Goal: Task Accomplishment & Management: Use online tool/utility

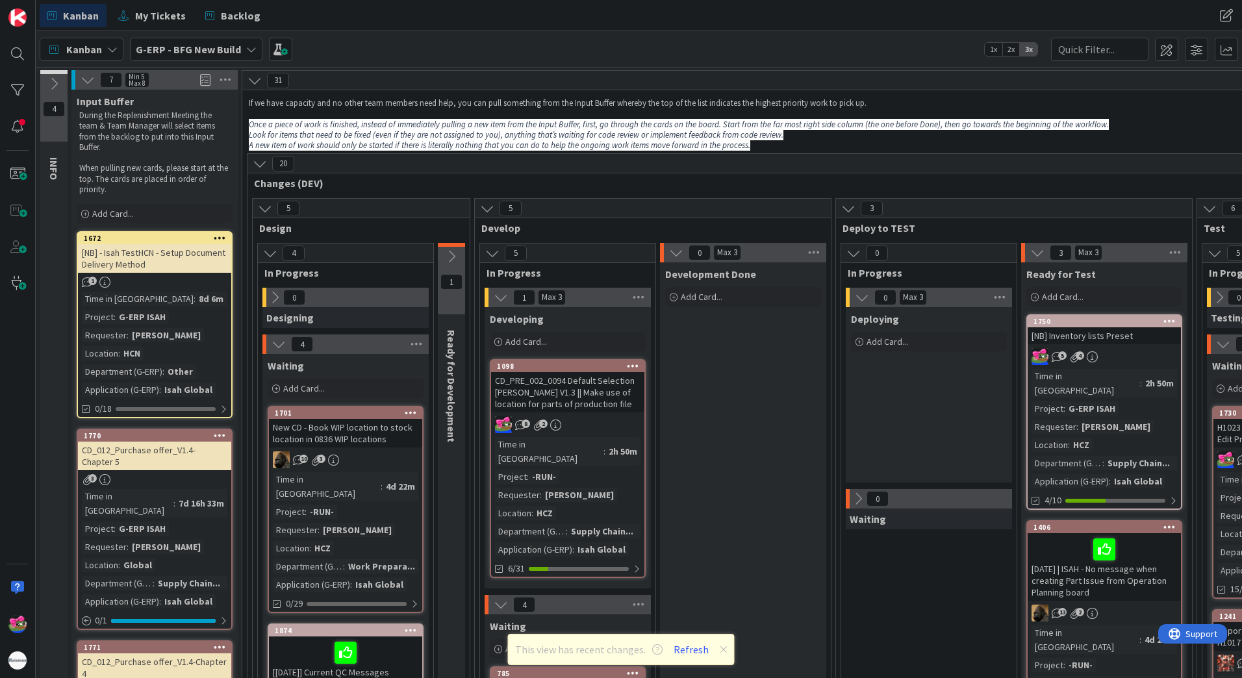
scroll to position [1624, 0]
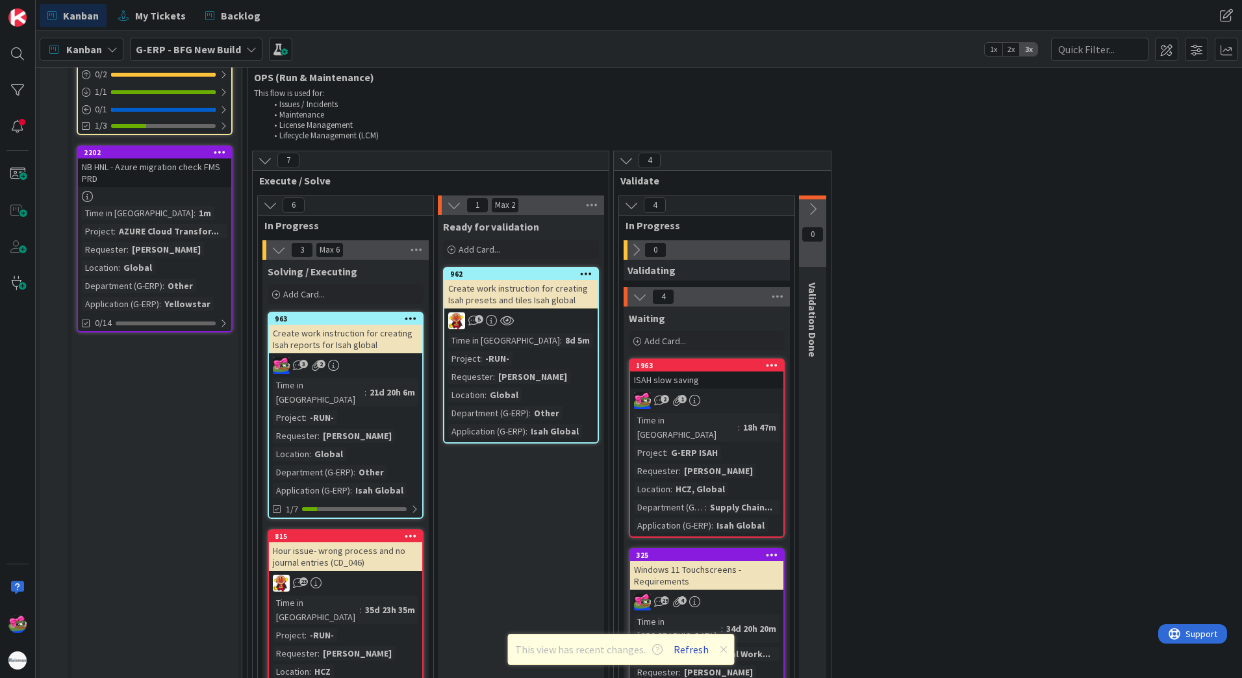
click at [686, 650] on button "Refresh" at bounding box center [691, 649] width 44 height 17
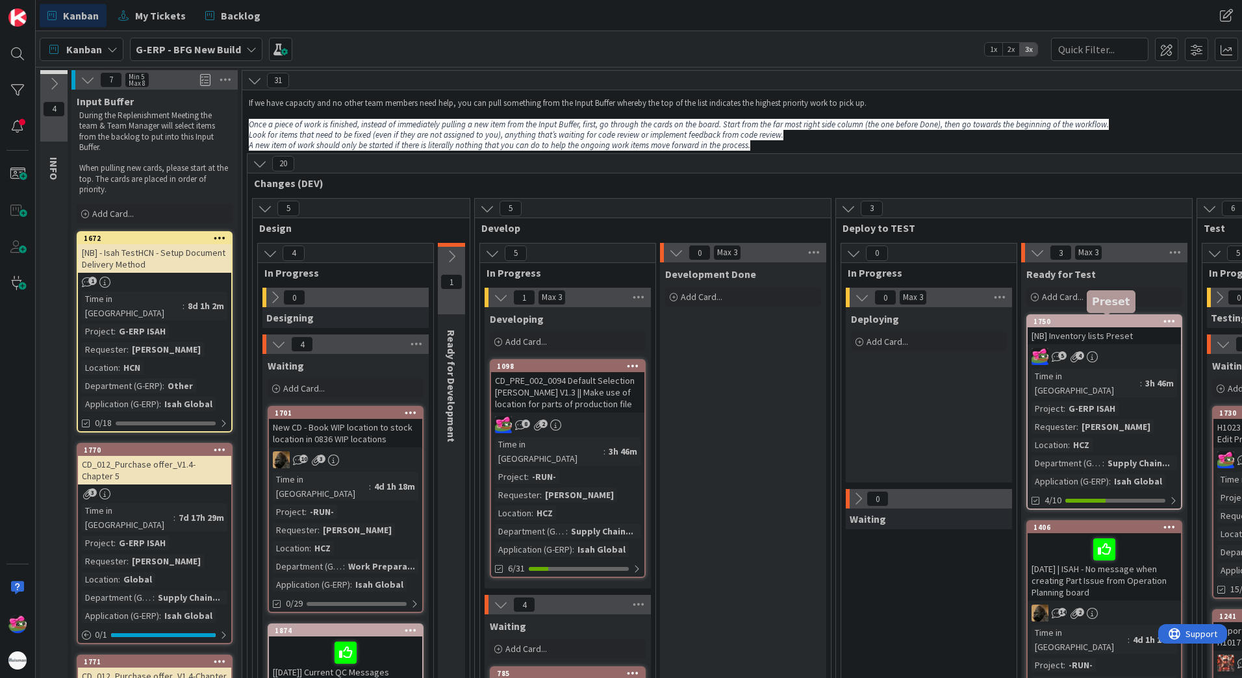
click at [1089, 322] on div "1750" at bounding box center [1107, 321] width 147 height 9
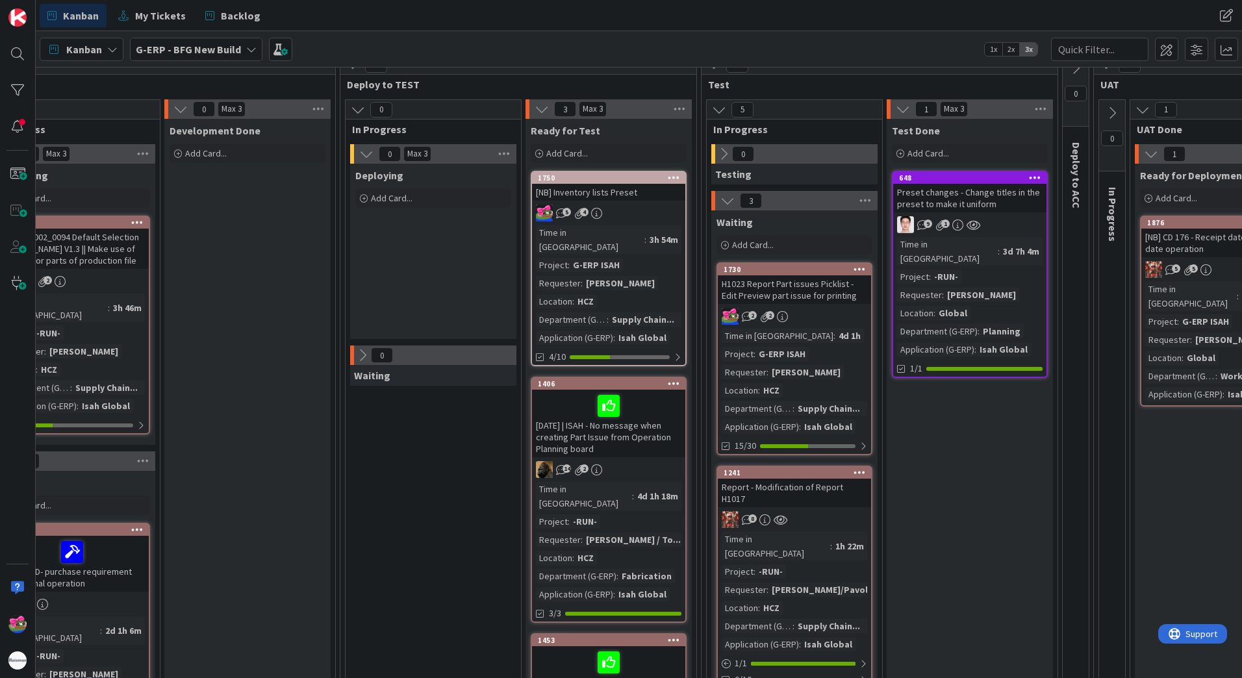
scroll to position [390, 496]
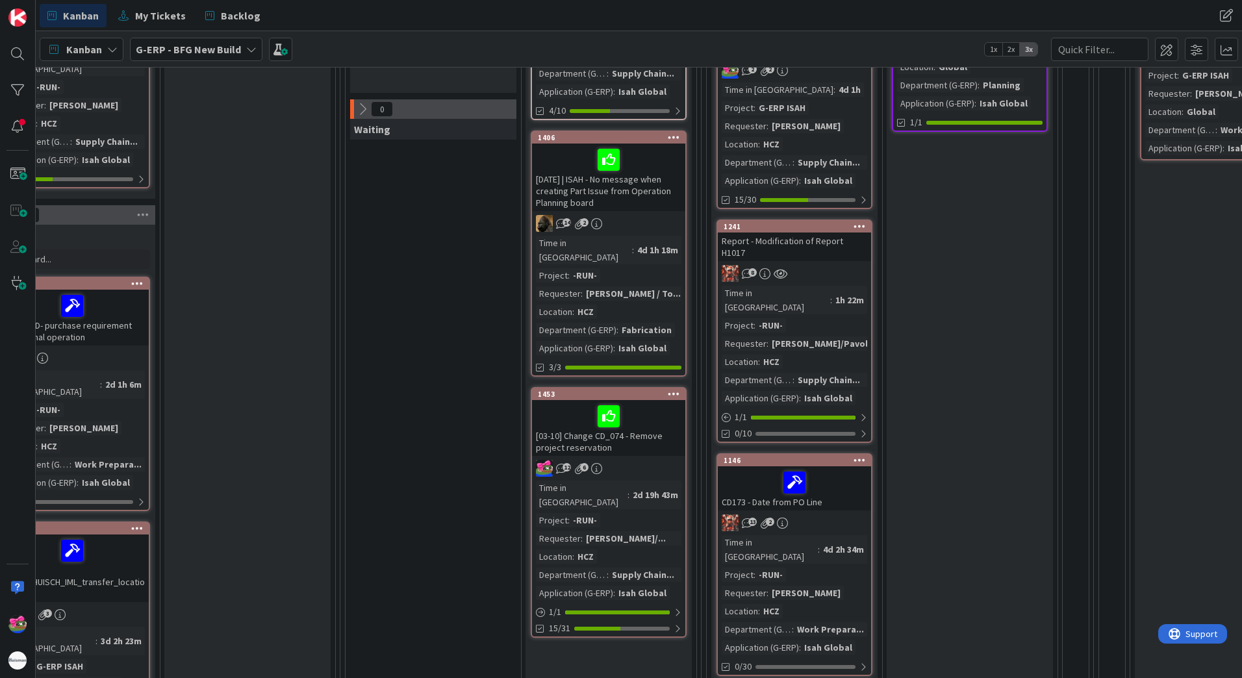
click at [644, 411] on div "[03-10] Change CD_074 - Remove project reservation" at bounding box center [608, 428] width 153 height 56
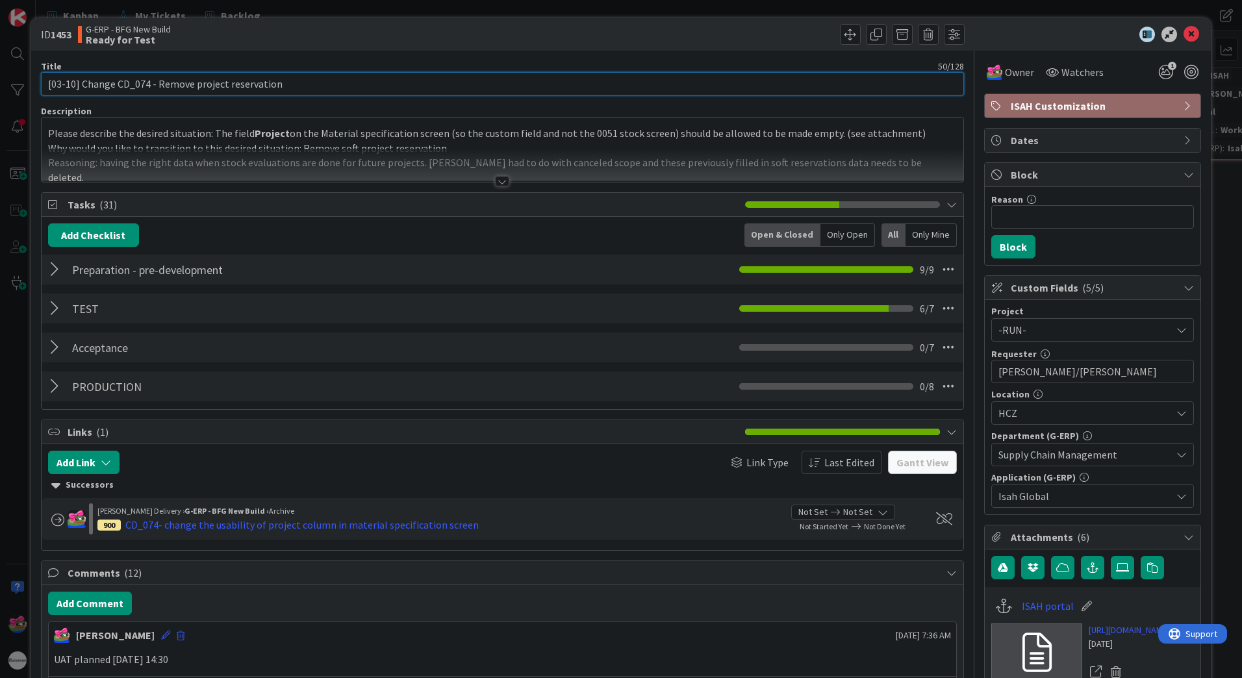
click at [60, 84] on input "[03-10] Change CD_074 - Remove project reservation" at bounding box center [502, 83] width 923 height 23
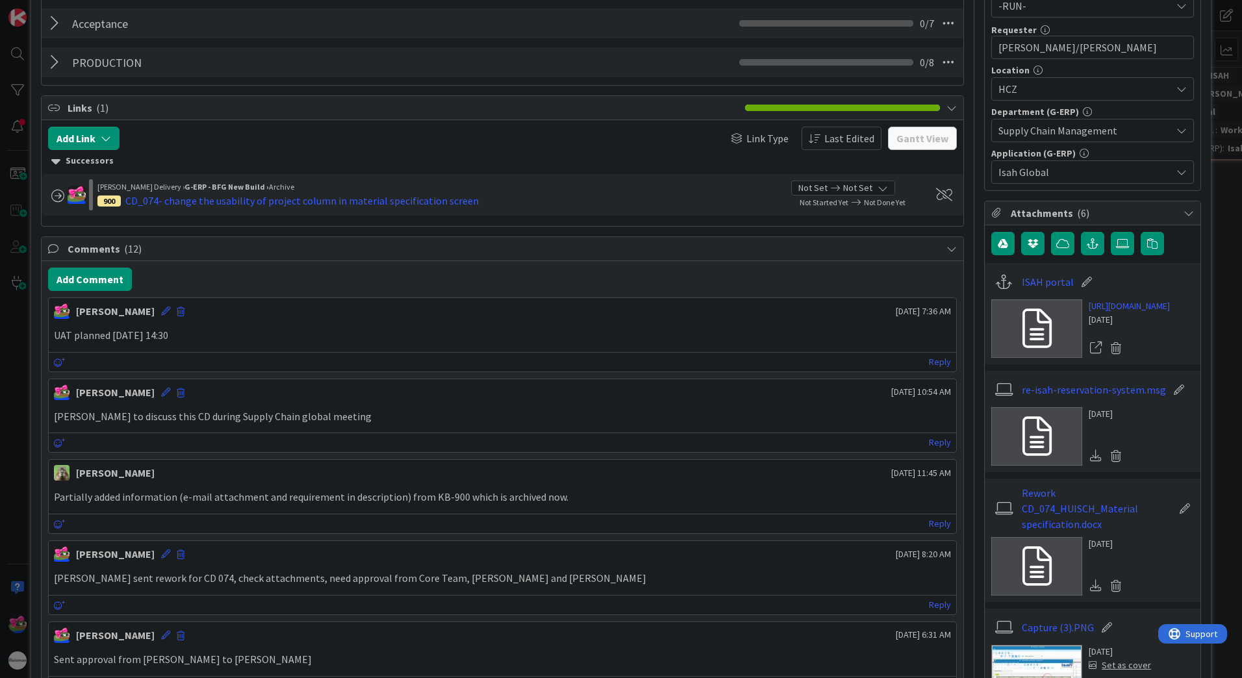
scroll to position [325, 0]
type input "[08-10] Change CD_074 - Remove project reservation"
click at [91, 275] on button "Add Comment" at bounding box center [90, 278] width 84 height 23
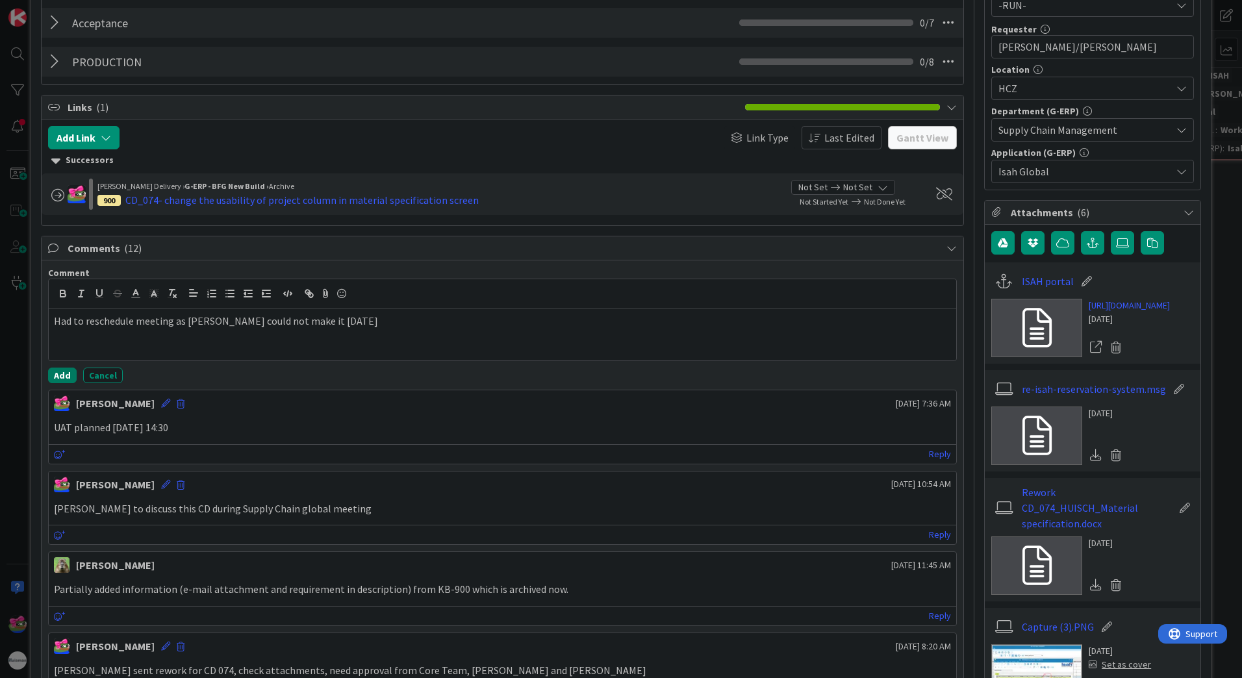
click at [61, 372] on button "Add" at bounding box center [62, 376] width 29 height 16
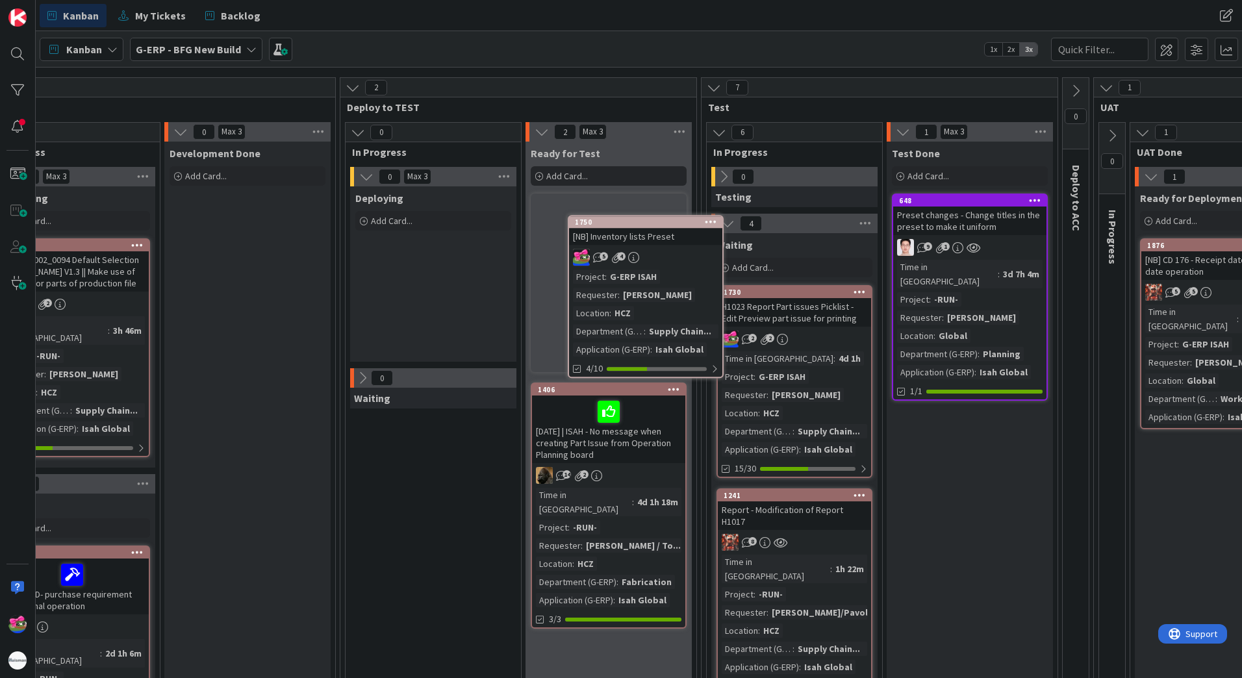
scroll to position [114, 496]
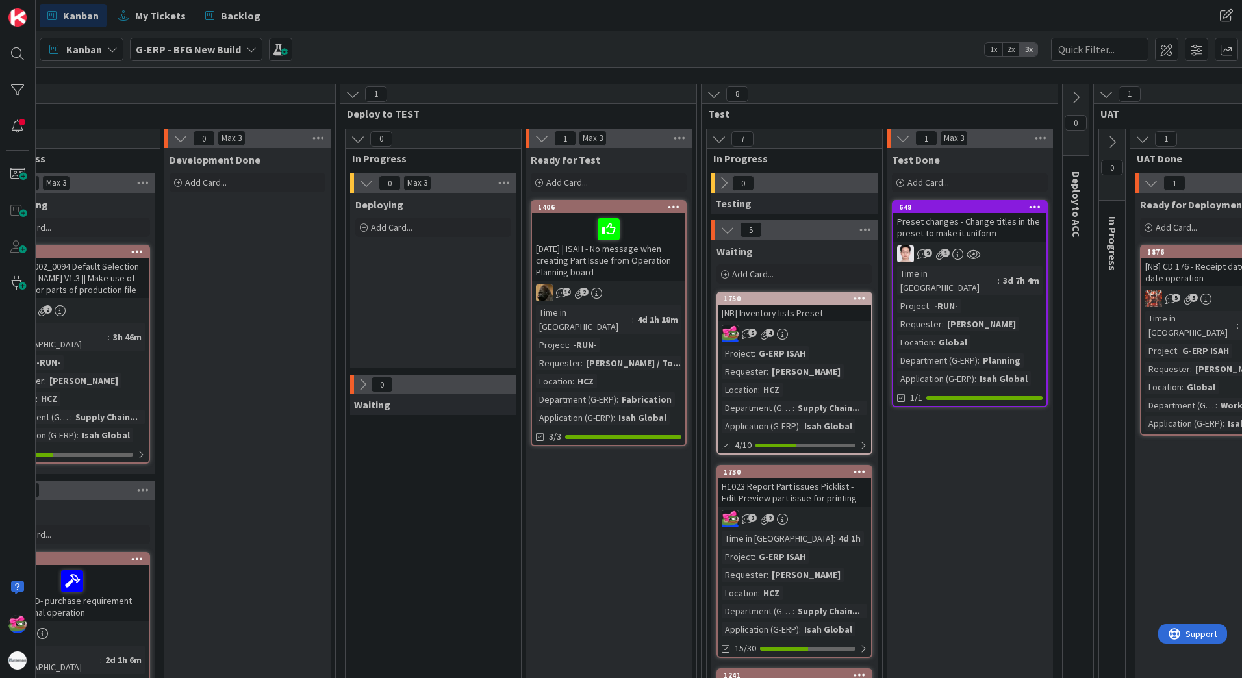
click at [834, 503] on div "H1023 Report Part issues Picklist - Edit Preview part issue for printing" at bounding box center [794, 492] width 153 height 29
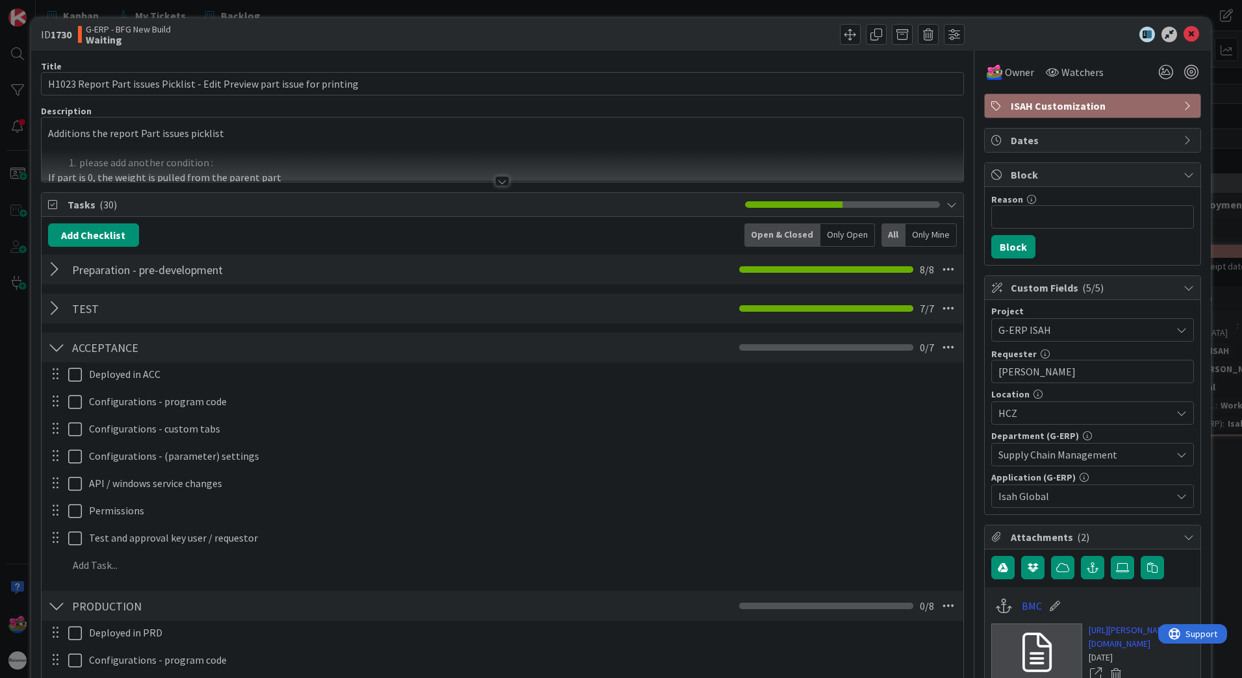
click at [495, 180] on div at bounding box center [502, 181] width 14 height 10
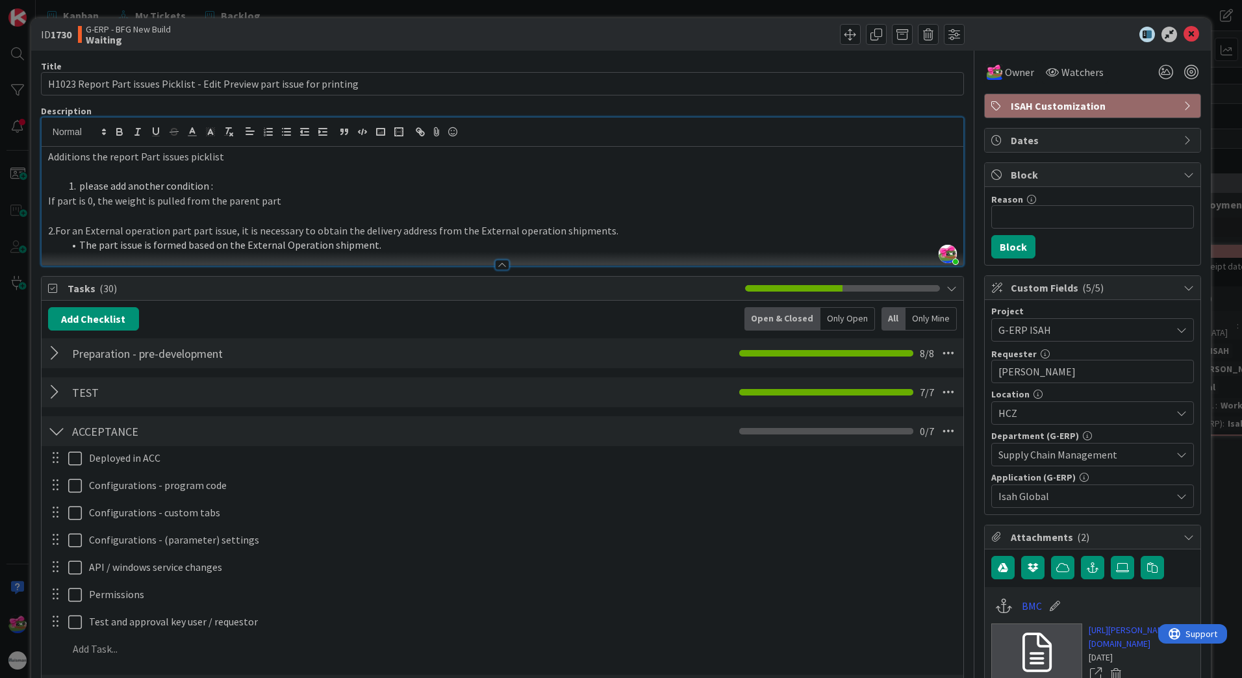
click at [58, 394] on div at bounding box center [56, 392] width 17 height 23
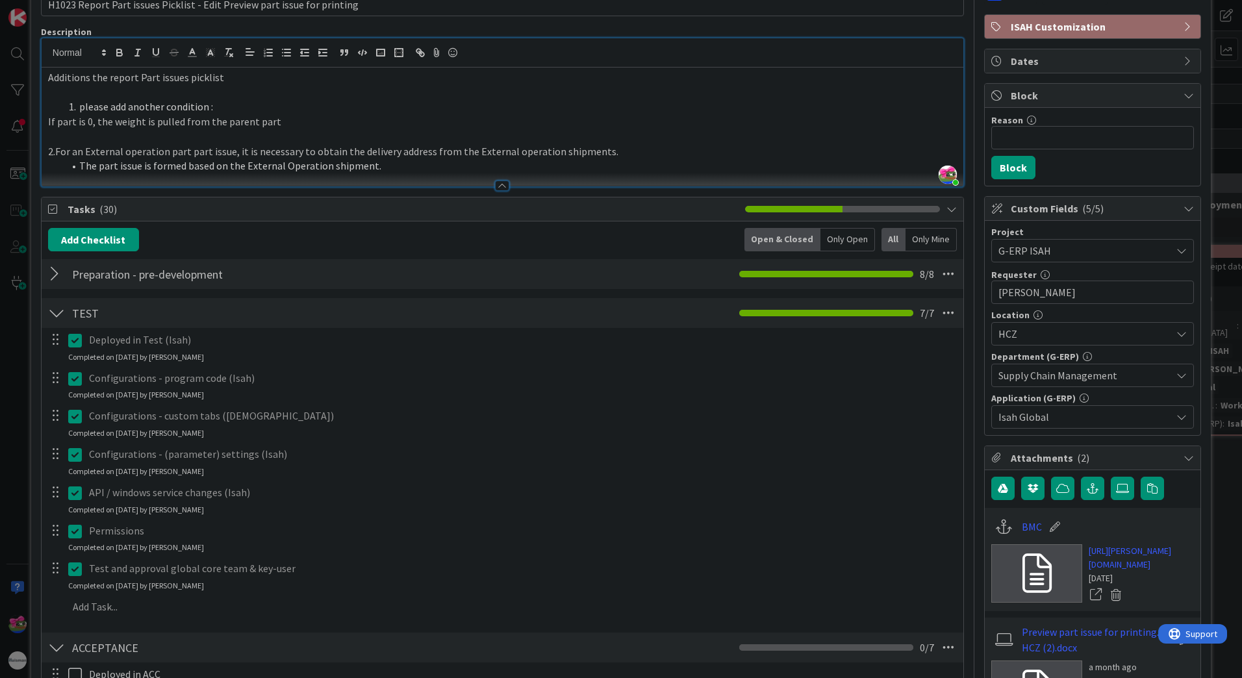
scroll to position [130, 0]
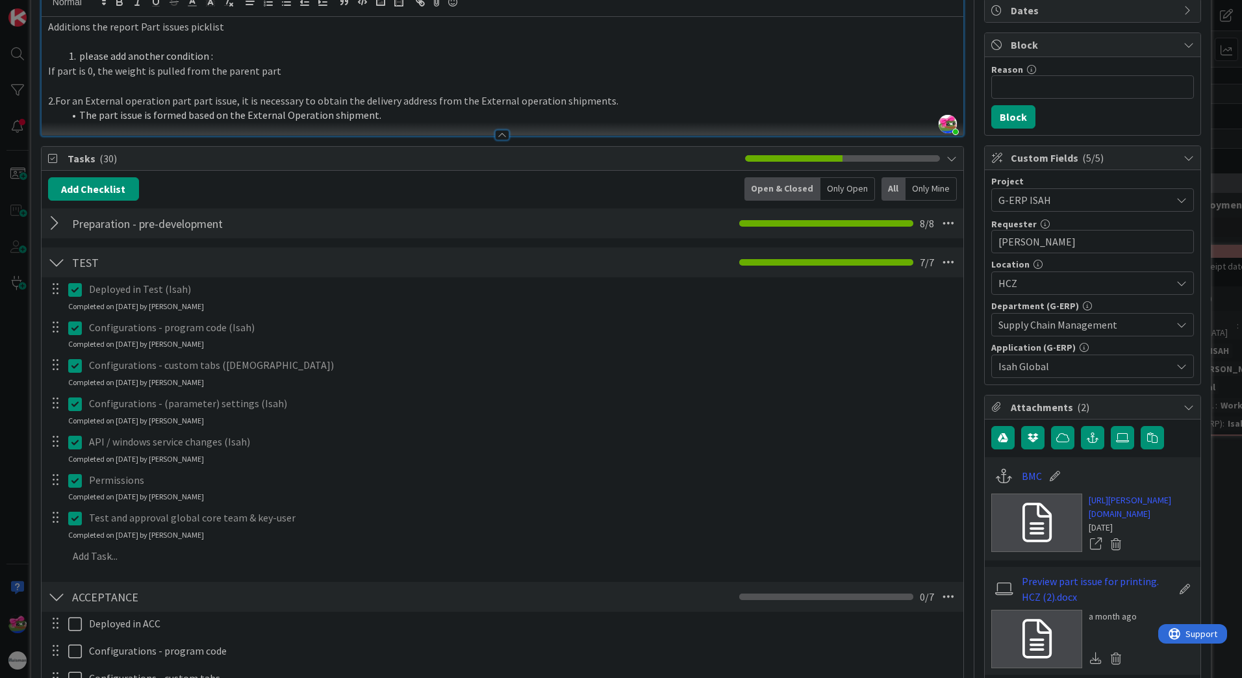
click at [75, 516] on icon at bounding box center [75, 519] width 14 height 16
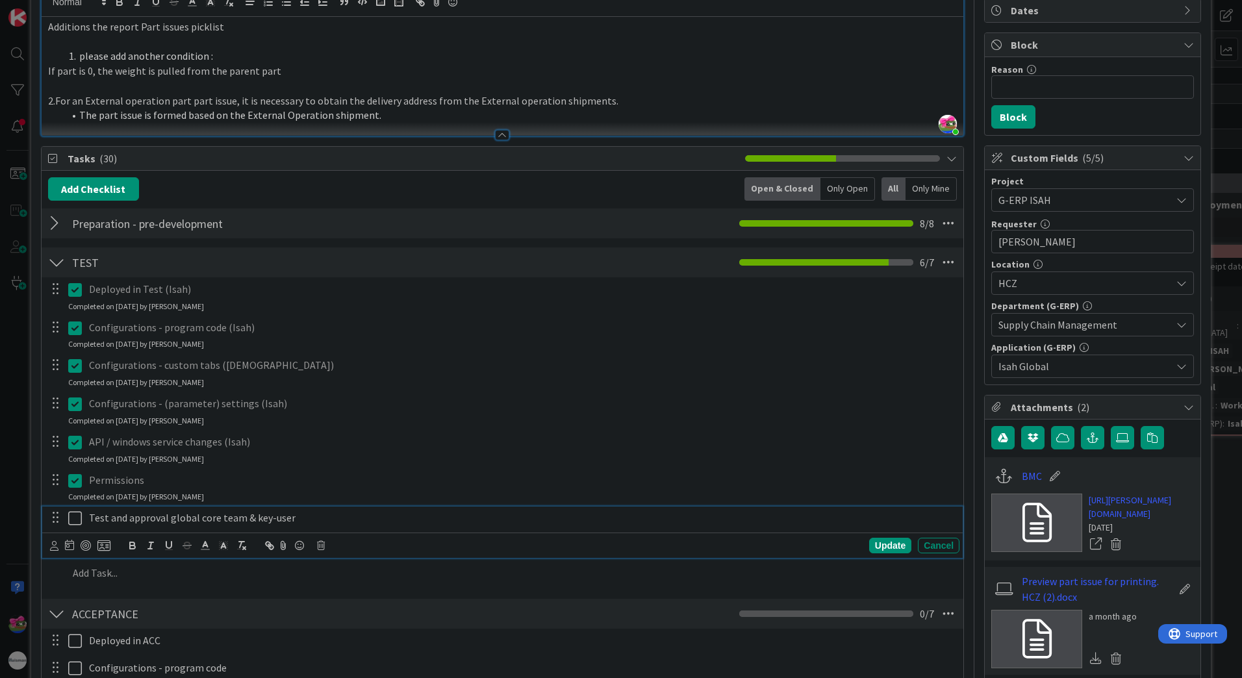
scroll to position [0, 0]
